Goal: Information Seeking & Learning: Learn about a topic

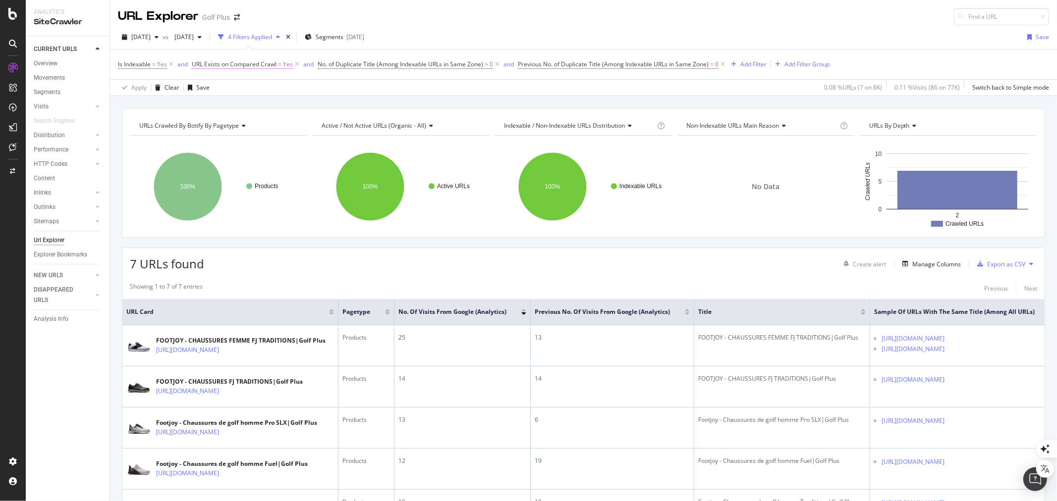
click at [297, 62] on icon at bounding box center [297, 64] width 8 height 10
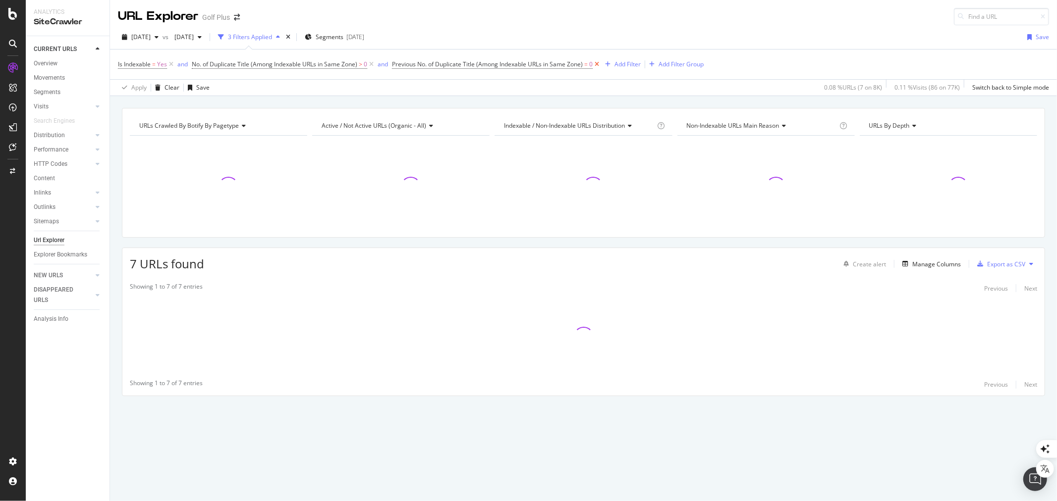
click at [598, 65] on icon at bounding box center [597, 64] width 8 height 10
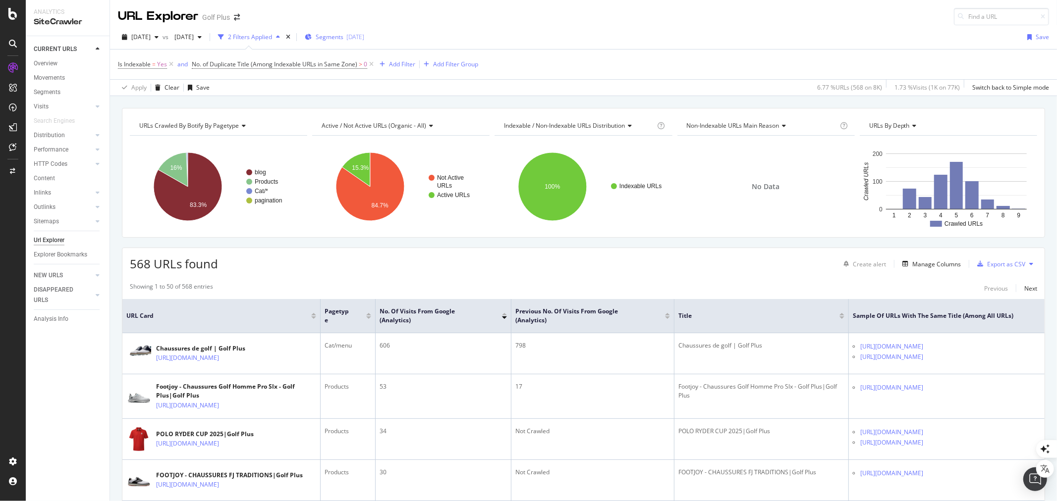
click at [343, 41] on span "Segments" at bounding box center [330, 37] width 28 height 8
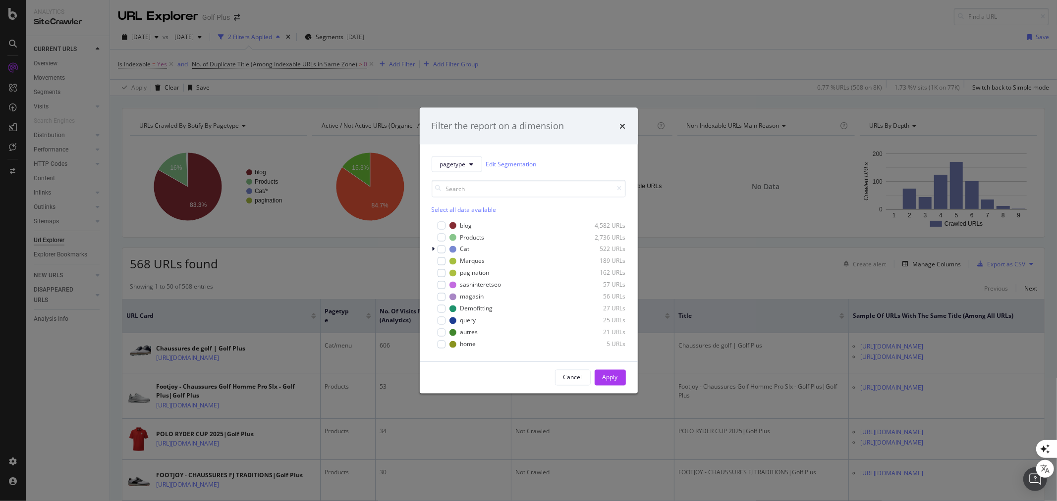
click at [469, 206] on div "Select all data available" at bounding box center [529, 209] width 194 height 8
click at [468, 226] on div "blog" at bounding box center [466, 226] width 12 height 8
click at [606, 374] on div "Apply" at bounding box center [610, 378] width 15 height 8
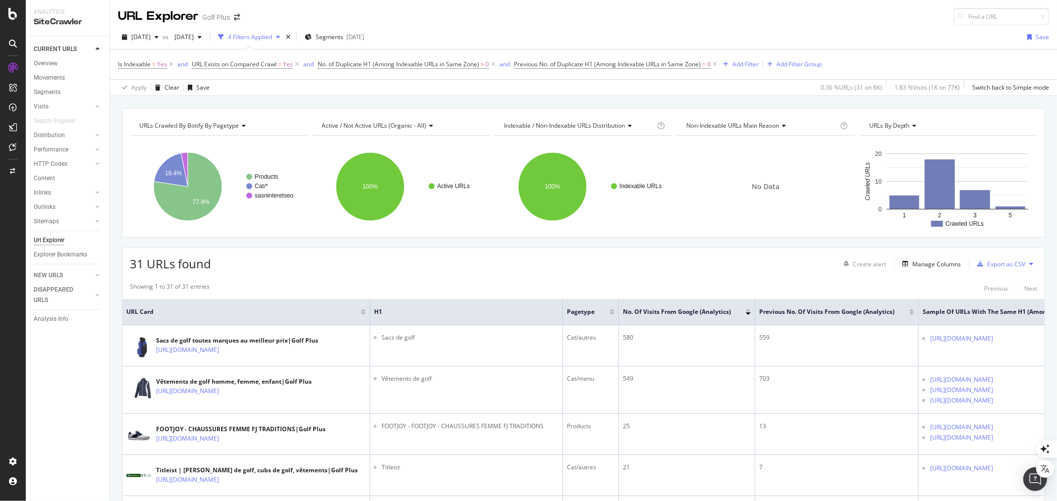
drag, startPoint x: 296, startPoint y: 65, endPoint x: 395, endPoint y: 82, distance: 100.5
click at [296, 65] on icon at bounding box center [297, 64] width 8 height 10
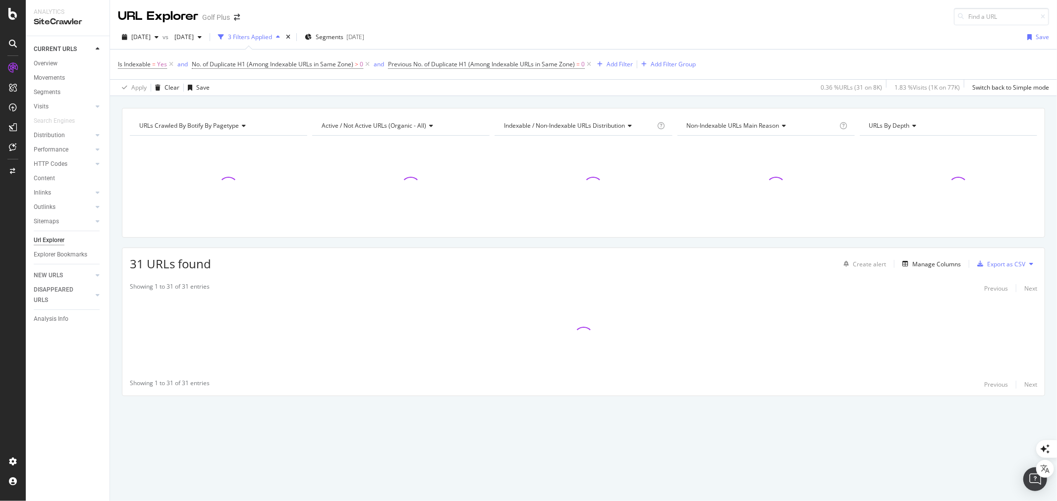
click at [590, 65] on icon at bounding box center [589, 64] width 8 height 10
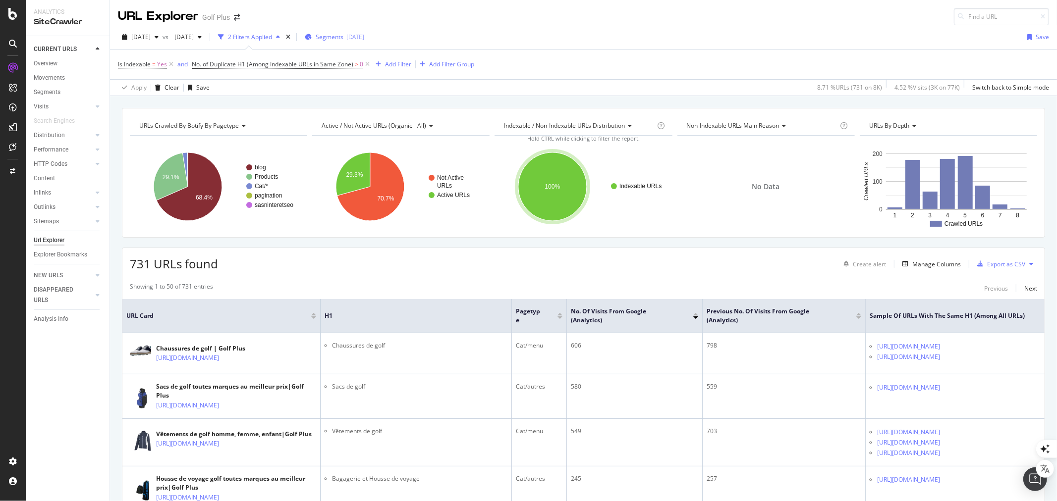
click at [364, 34] on div "[DATE]" at bounding box center [355, 37] width 18 height 8
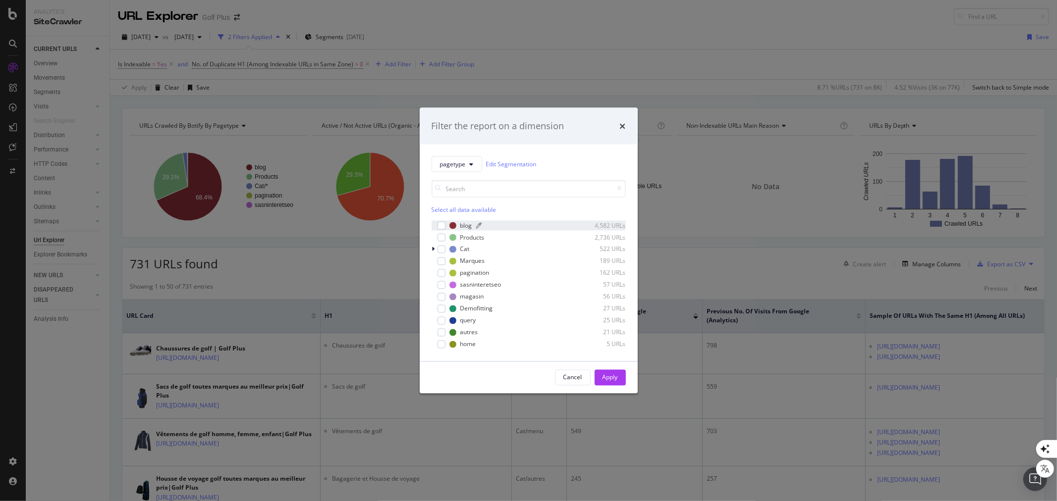
click at [462, 224] on div "blog" at bounding box center [466, 226] width 12 height 8
click at [463, 207] on div "Select all data available" at bounding box center [529, 209] width 194 height 8
click at [440, 224] on icon "modal" at bounding box center [441, 225] width 4 height 5
click at [609, 374] on div "Apply" at bounding box center [610, 378] width 15 height 8
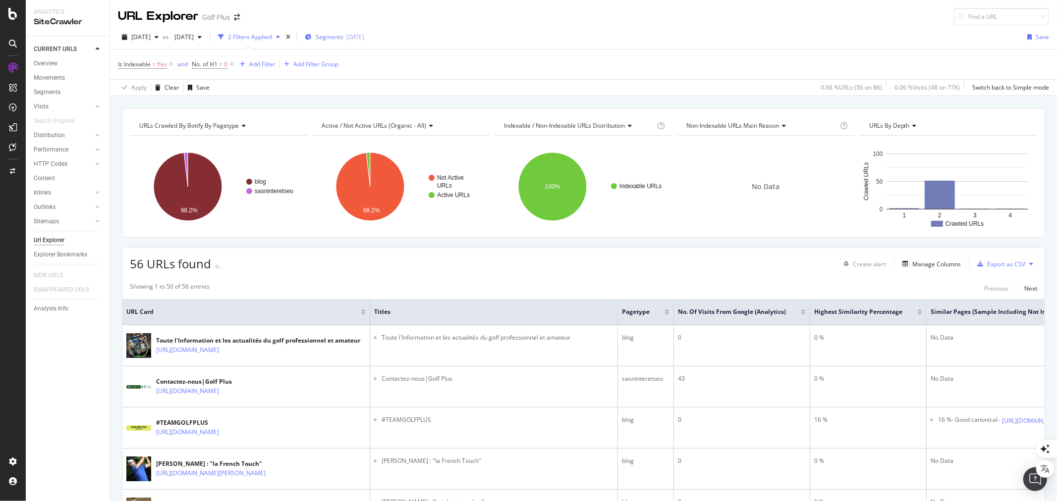
click at [343, 39] on span "Segments" at bounding box center [330, 37] width 28 height 8
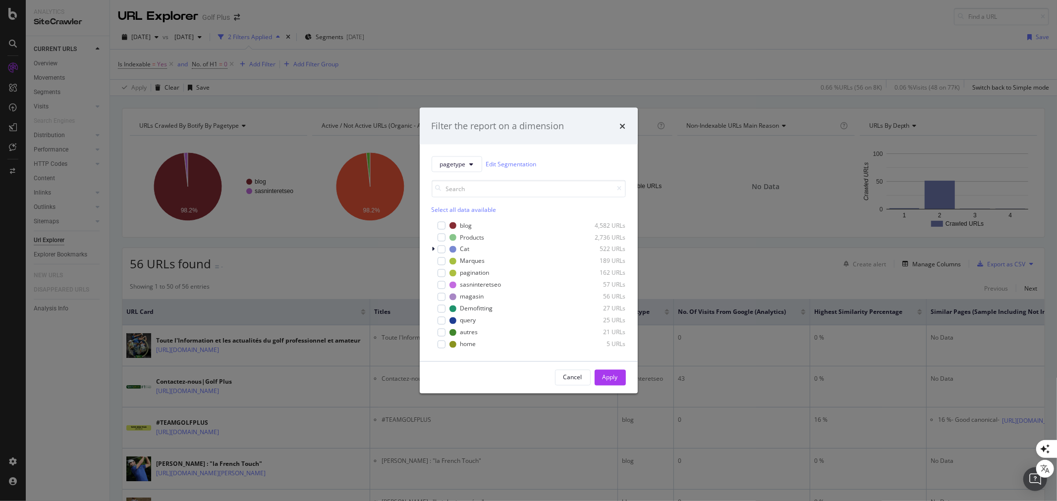
click at [467, 209] on div "Select all data available" at bounding box center [529, 209] width 194 height 8
click at [462, 224] on div "blog" at bounding box center [466, 226] width 12 height 8
drag, startPoint x: 611, startPoint y: 378, endPoint x: 609, endPoint y: 370, distance: 8.5
click at [611, 378] on div "Apply" at bounding box center [610, 378] width 15 height 8
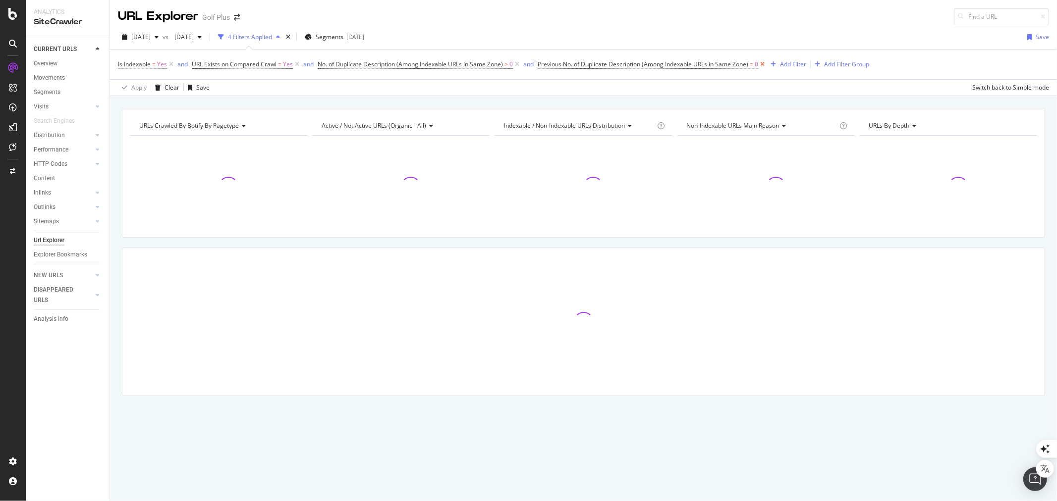
click at [765, 67] on icon at bounding box center [762, 64] width 8 height 10
click at [298, 66] on icon at bounding box center [297, 64] width 8 height 10
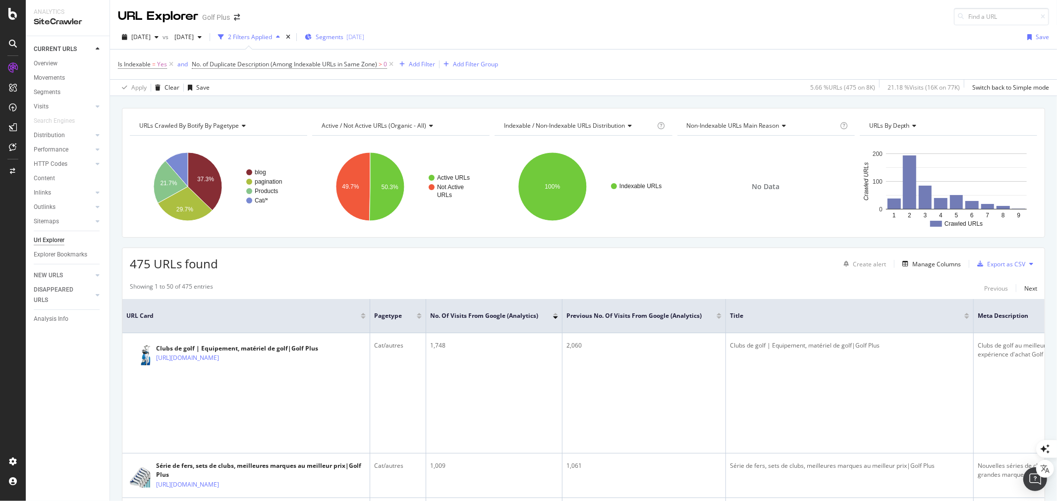
click at [364, 38] on div "[DATE]" at bounding box center [355, 37] width 18 height 8
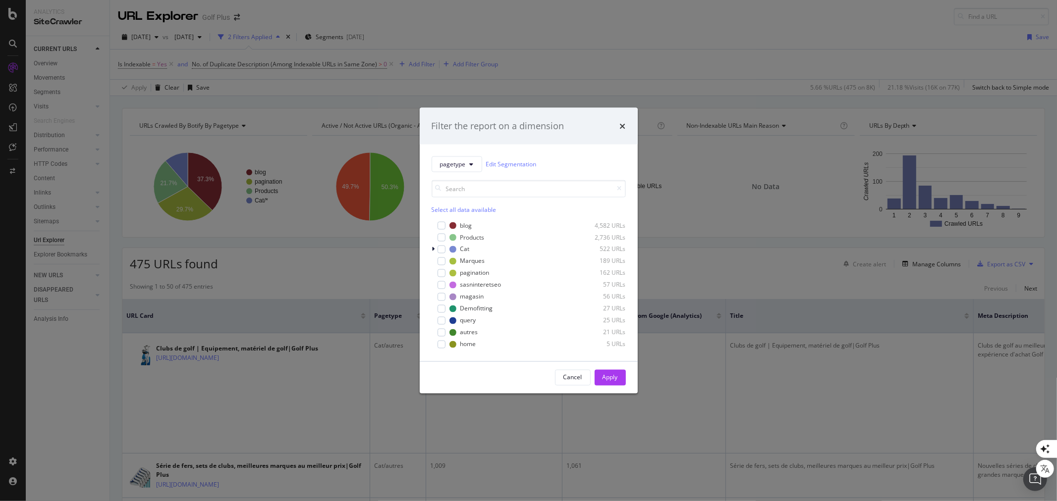
click at [471, 206] on div "Select all data available" at bounding box center [529, 209] width 194 height 8
click at [466, 225] on div "blog" at bounding box center [466, 226] width 12 height 8
click at [609, 378] on div "Apply" at bounding box center [610, 378] width 15 height 8
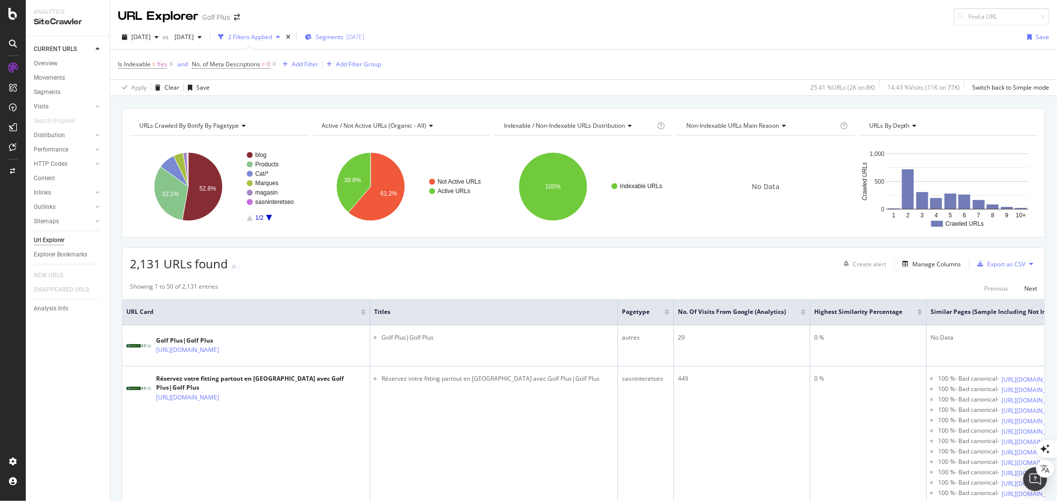
click at [343, 36] on span "Segments" at bounding box center [330, 37] width 28 height 8
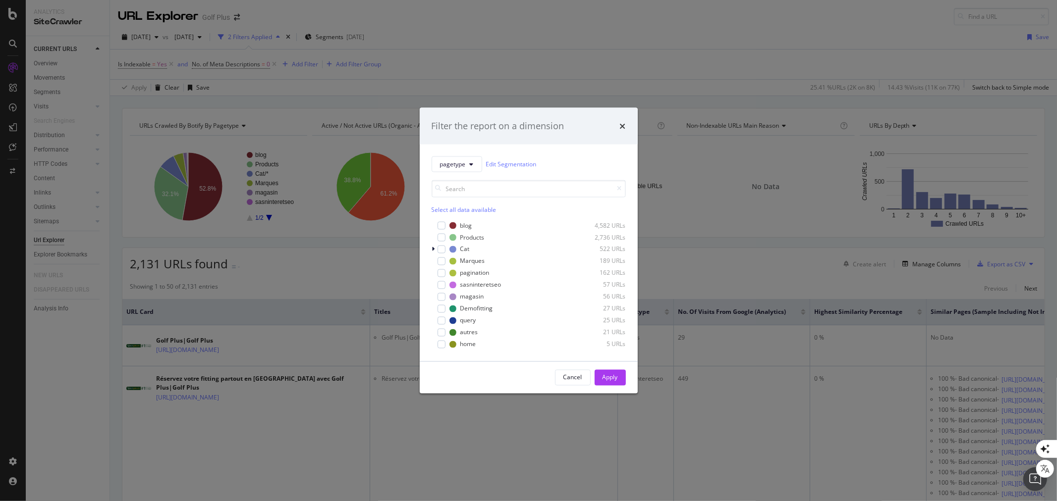
click at [468, 206] on div "Select all data available" at bounding box center [529, 209] width 194 height 8
click at [463, 222] on div "blog" at bounding box center [466, 226] width 12 height 8
click at [605, 376] on div "Apply" at bounding box center [610, 378] width 15 height 8
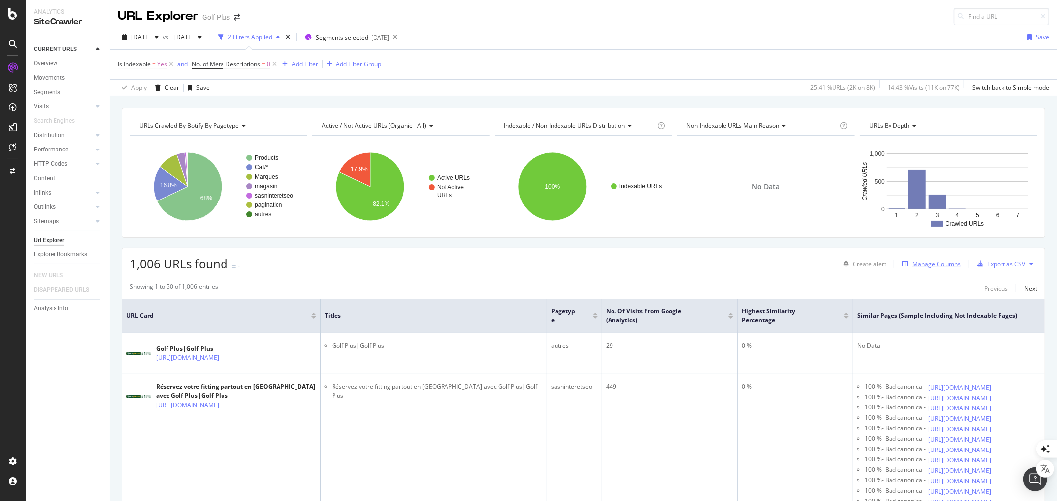
click at [933, 264] on div "Manage Columns" at bounding box center [936, 264] width 49 height 8
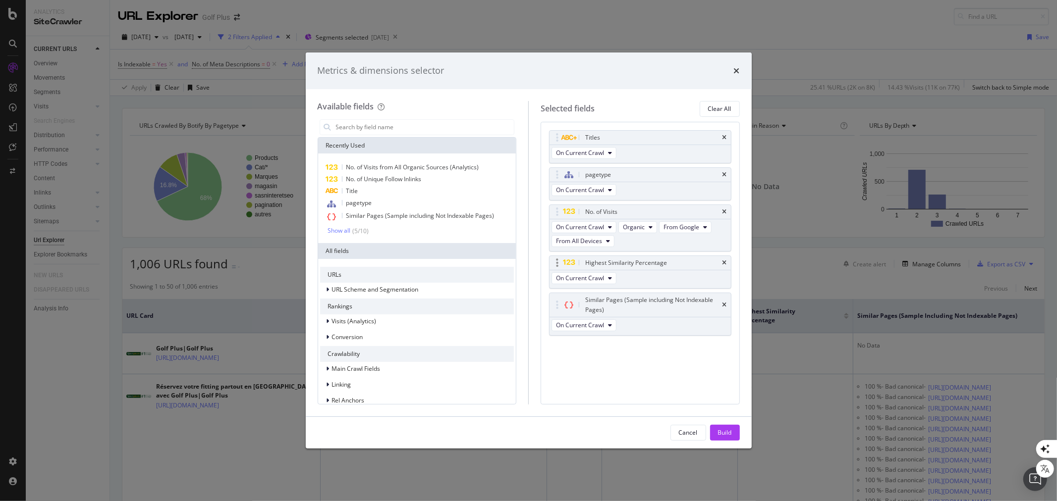
click at [727, 263] on div "Highest Similarity Percentage" at bounding box center [640, 263] width 181 height 14
click at [725, 306] on icon "times" at bounding box center [724, 305] width 4 height 6
click at [724, 261] on icon "times" at bounding box center [724, 263] width 4 height 6
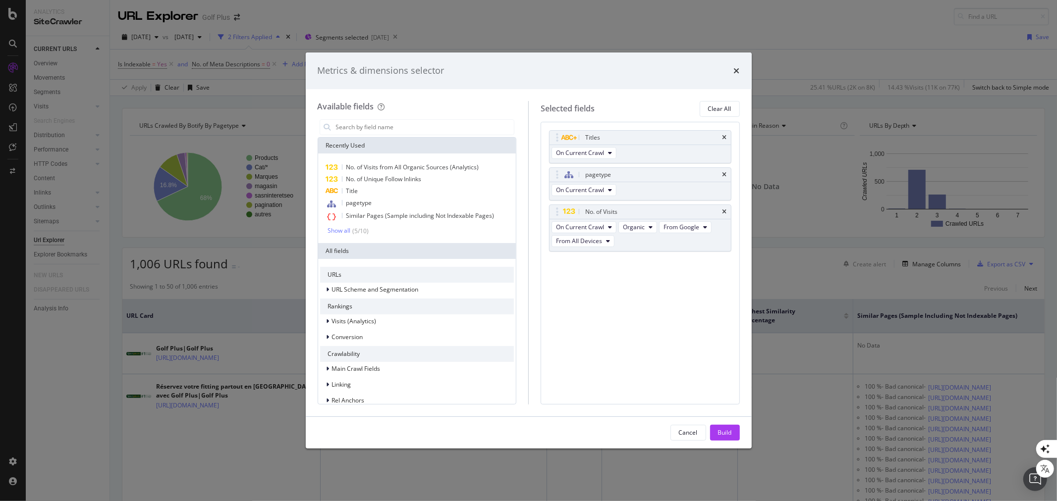
click at [727, 432] on div "Build" at bounding box center [725, 433] width 14 height 8
